Goal: Task Accomplishment & Management: Manage account settings

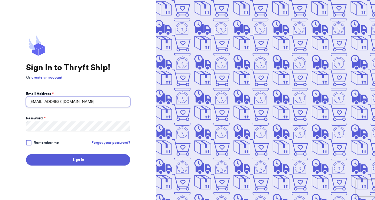
type input "[EMAIL_ADDRESS][DOMAIN_NAME]"
click at [71, 133] on form "Email Address * [EMAIL_ADDRESS][DOMAIN_NAME] Password * Remember me Forgot your…" at bounding box center [78, 128] width 104 height 74
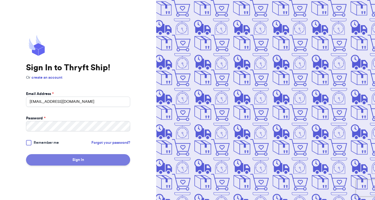
click at [72, 155] on button "Sign In" at bounding box center [78, 159] width 104 height 11
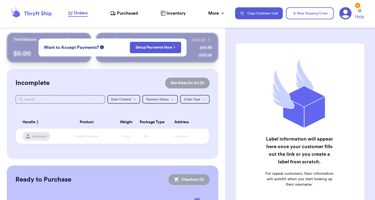
click at [167, 32] on div "Customer Link New Order Total Balance Payout $ 0.00 Recent Payments View all @ …" at bounding box center [112, 100] width 225 height 200
click at [365, 9] on div "Help" at bounding box center [362, 14] width 14 height 11
click at [360, 9] on icon at bounding box center [360, 11] width 4 height 4
click at [143, 58] on div "@ sneakerhead123" at bounding box center [149, 55] width 94 height 5
click at [136, 65] on div "Customer Link New Order Total Balance Payout $ 0.00 Recent Payments View all @ …" at bounding box center [112, 139] width 225 height 213
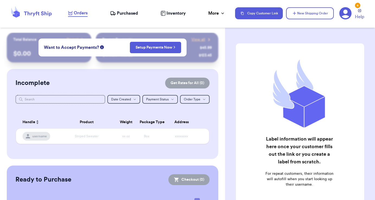
click at [243, 63] on div "Label information will appear here once your customer fills out the link or you…" at bounding box center [300, 122] width 128 height 159
